Goal: Task Accomplishment & Management: Complete application form

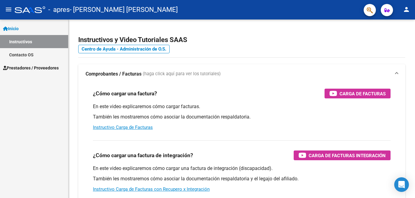
click at [28, 69] on span "Prestadores / Proveedores" at bounding box center [31, 68] width 56 height 7
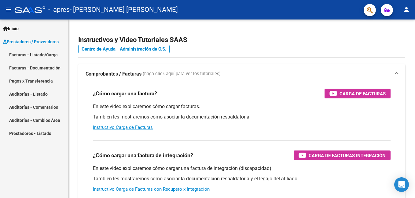
click at [36, 62] on link "Facturas - Documentación" at bounding box center [34, 67] width 68 height 13
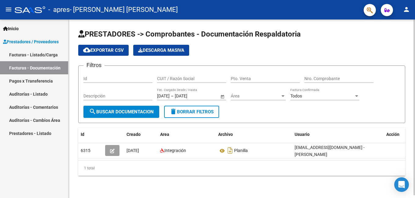
click at [414, 78] on div at bounding box center [414, 108] width 2 height 177
click at [414, 102] on html "menu - apres - [PERSON_NAME] [PERSON_NAME] person Inicio Instructivos Contacto …" at bounding box center [207, 99] width 415 height 198
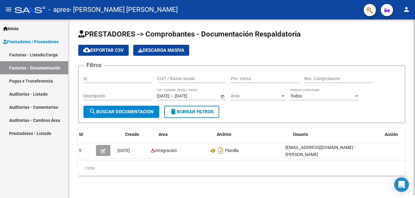
scroll to position [0, 0]
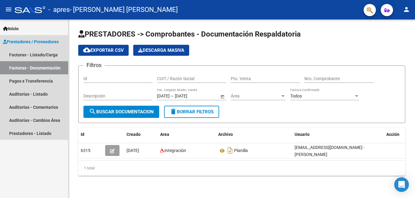
click at [9, 68] on link "Facturas - Documentación" at bounding box center [34, 67] width 68 height 13
click at [11, 66] on link "Facturas - Documentación" at bounding box center [34, 67] width 68 height 13
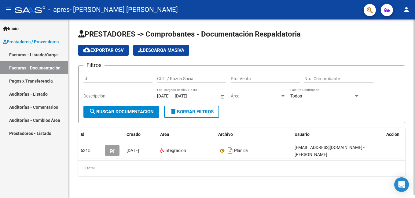
click at [414, 126] on html "menu - apres - [PERSON_NAME] [PERSON_NAME] person Inicio Instructivos Contacto …" at bounding box center [207, 99] width 415 height 198
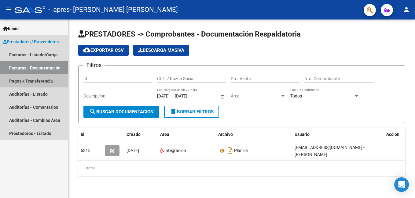
click at [24, 76] on link "Pagos x Transferencia" at bounding box center [34, 80] width 68 height 13
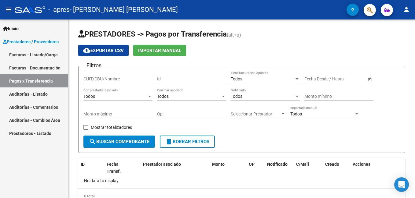
click at [17, 55] on link "Facturas - Listado/Carga" at bounding box center [34, 54] width 68 height 13
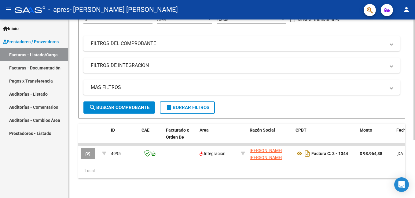
scroll to position [5, 0]
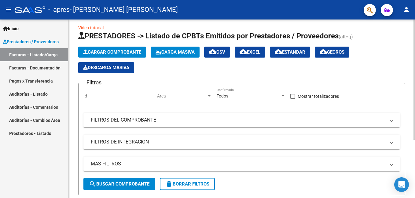
click at [414, 78] on html "menu - apres - [PERSON_NAME] [PERSON_NAME] person Inicio Instructivos Contacto …" at bounding box center [207, 99] width 415 height 198
click at [101, 47] on button "Cargar Comprobante" at bounding box center [112, 52] width 68 height 11
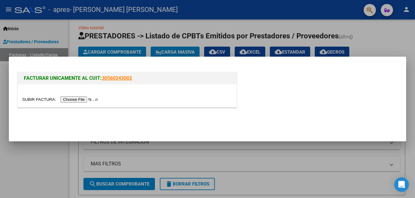
click at [70, 100] on input "file" at bounding box center [60, 99] width 77 height 6
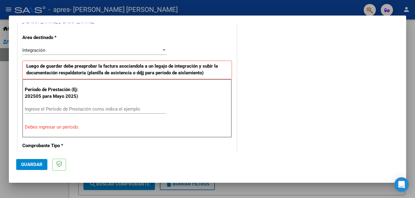
scroll to position [138, 0]
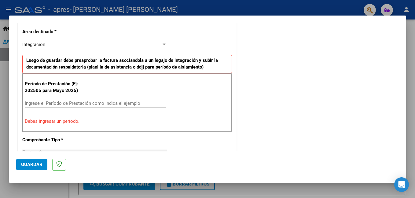
click at [60, 101] on input "Ingrese el Período de Prestación como indica el ejemplo" at bounding box center [95, 103] width 141 height 5
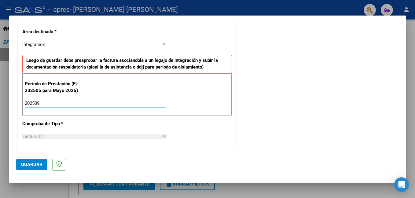
type input "202509"
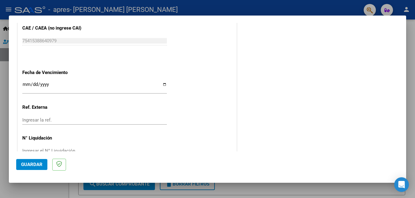
scroll to position [408, 0]
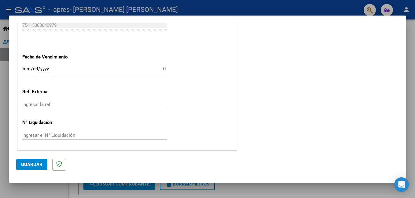
click at [19, 165] on button "Guardar" at bounding box center [31, 164] width 31 height 11
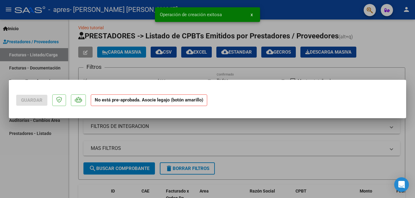
scroll to position [0, 0]
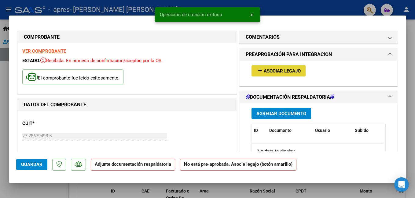
click at [260, 70] on mat-icon "add" at bounding box center [259, 70] width 7 height 7
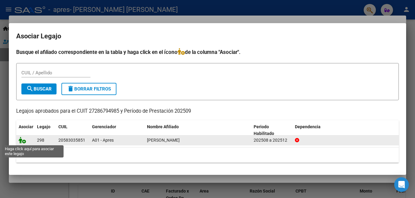
click at [22, 139] on icon at bounding box center [22, 140] width 7 height 7
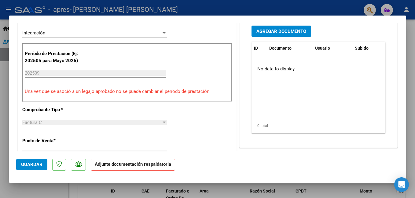
scroll to position [163, 0]
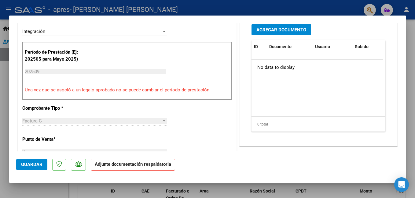
click at [280, 27] on span "Agregar Documento" at bounding box center [281, 29] width 50 height 5
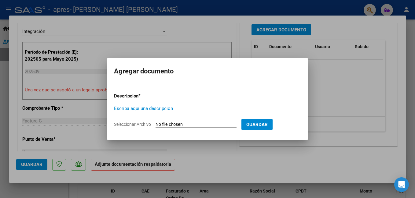
click at [145, 109] on input "Escriba aquí una descripcion" at bounding box center [178, 108] width 129 height 5
type input "PLANILLA"
click at [164, 124] on input "Seleccionar Archivo" at bounding box center [195, 125] width 81 height 6
type input "C:\fakepath\Planilla Leon sep.pdf"
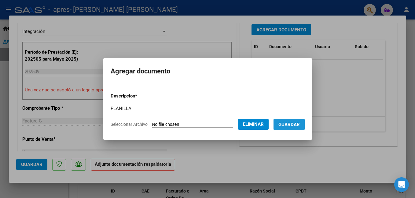
click at [292, 126] on span "Guardar" at bounding box center [288, 124] width 21 height 5
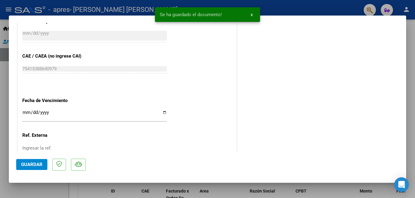
scroll to position [417, 0]
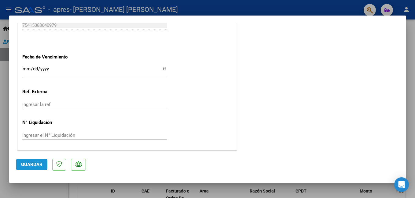
click at [37, 166] on span "Guardar" at bounding box center [31, 164] width 21 height 5
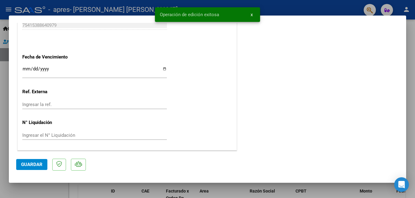
click at [410, 82] on div at bounding box center [207, 99] width 415 height 198
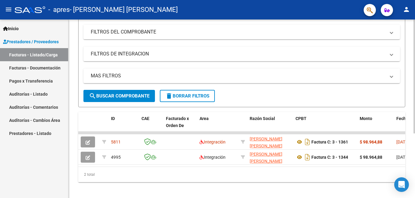
click at [414, 126] on html "menu - apres - [PERSON_NAME] [PERSON_NAME] person Inicio Instructivos Contacto …" at bounding box center [207, 99] width 415 height 198
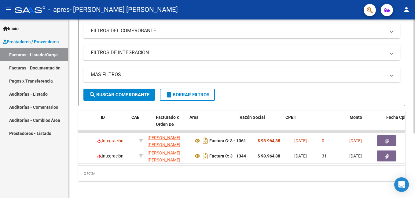
scroll to position [0, 0]
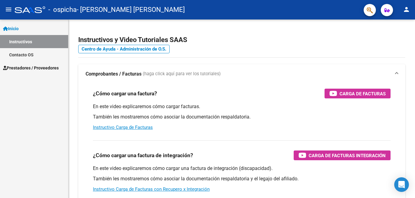
click at [46, 64] on link "Prestadores / Proveedores" at bounding box center [34, 67] width 68 height 13
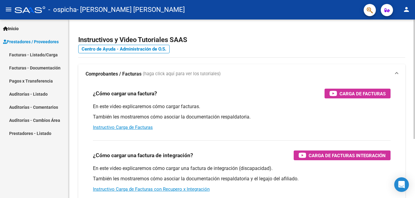
click at [414, 24] on html "menu - ospicha - MARTINI MARIA DANIELA person Inicio Instructivos Contacto OS P…" at bounding box center [207, 99] width 415 height 198
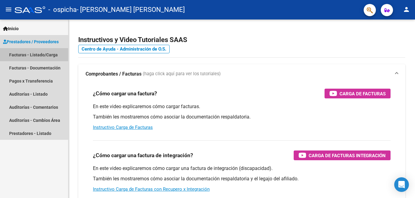
click at [14, 56] on link "Facturas - Listado/Carga" at bounding box center [34, 54] width 68 height 13
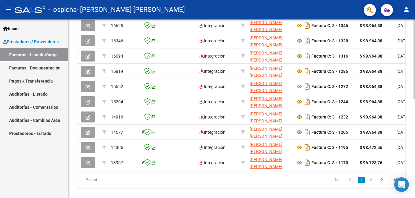
click at [414, 167] on html "menu - ospicha - MARTINI MARIA DANIELA person Inicio Instructivos Contacto OS P…" at bounding box center [207, 99] width 415 height 198
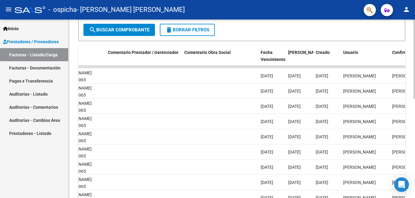
scroll to position [163, 0]
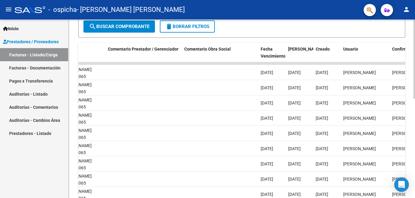
click at [408, 144] on div "Video tutorial PRESTADORES -> Listado de CPBTs Emitidos por Prestadores / Prove…" at bounding box center [242, 56] width 348 height 398
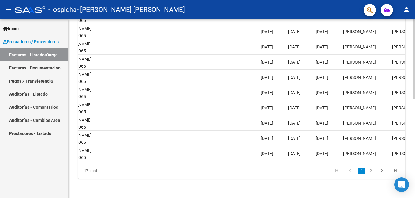
click at [414, 139] on div at bounding box center [414, 158] width 2 height 79
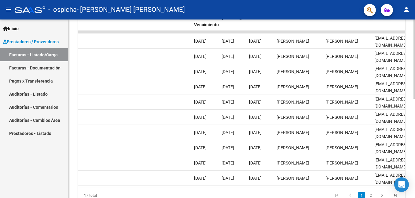
drag, startPoint x: 409, startPoint y: 135, endPoint x: 412, endPoint y: 133, distance: 4.4
click at [412, 133] on div "Video tutorial PRESTADORES -> Listado de CPBTs Emitidos por Prestadores / Prove…" at bounding box center [241, 24] width 346 height 398
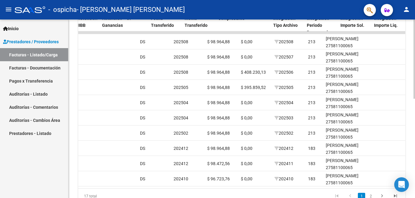
scroll to position [0, 467]
